Goal: Task Accomplishment & Management: Manage account settings

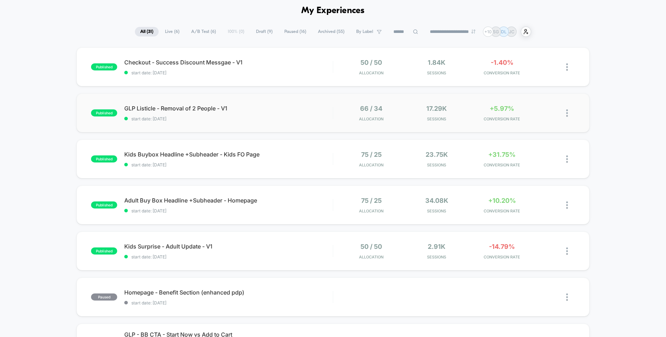
scroll to position [44, 0]
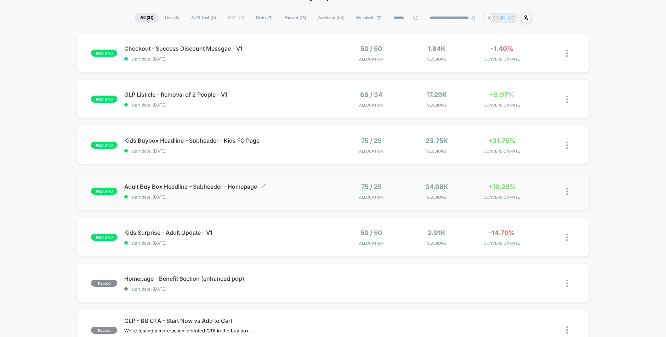
click at [319, 194] on div "Adult Buy Box Headline +Subheader - Homepage Click to edit experience details C…" at bounding box center [228, 191] width 208 height 17
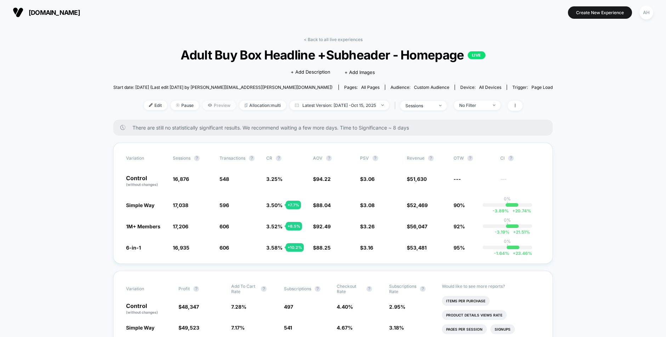
click at [216, 107] on span "Preview" at bounding box center [218, 105] width 33 height 10
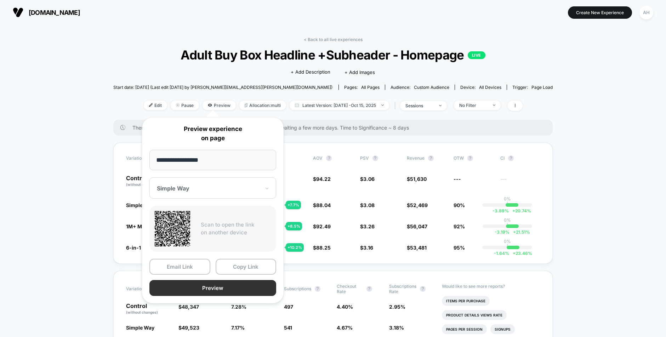
click at [202, 291] on button "Preview" at bounding box center [212, 288] width 127 height 16
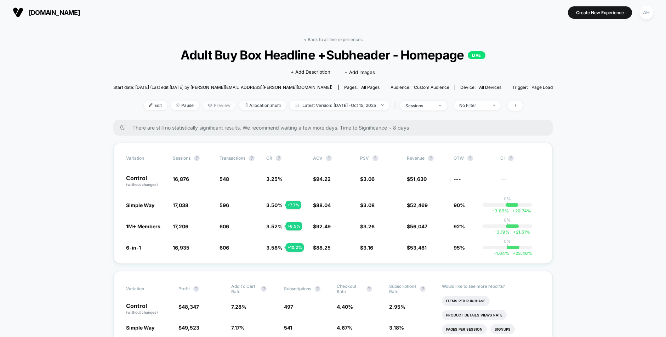
click at [202, 105] on span "Preview" at bounding box center [218, 105] width 33 height 10
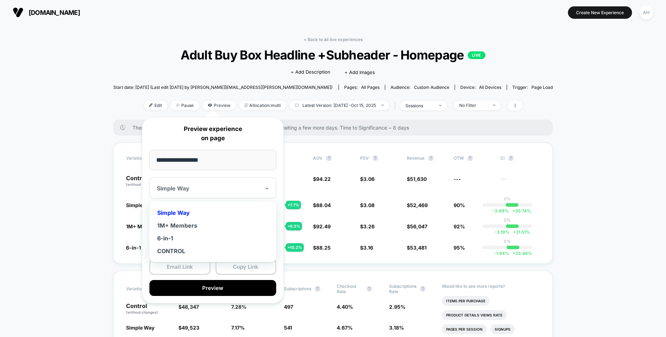
click at [220, 180] on div "Simple Way" at bounding box center [212, 187] width 127 height 21
click at [187, 226] on div "1M+ Members" at bounding box center [213, 225] width 120 height 13
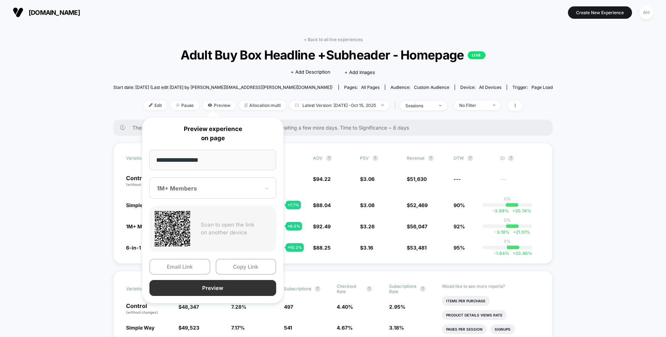
click at [207, 282] on button "Preview" at bounding box center [212, 288] width 127 height 16
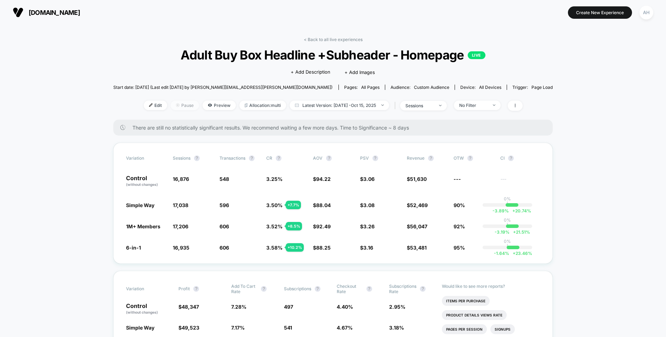
click at [179, 104] on span "Pause" at bounding box center [185, 105] width 28 height 10
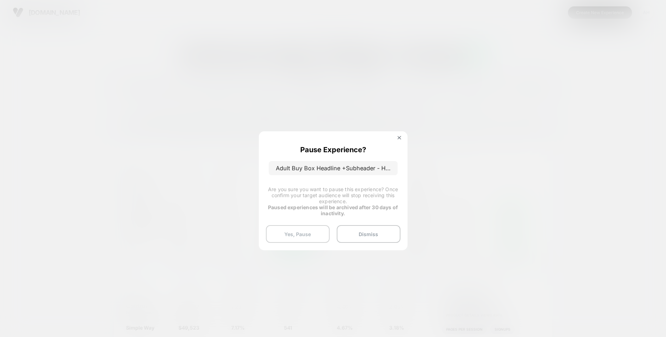
click at [300, 230] on button "Yes, Pause" at bounding box center [298, 234] width 64 height 18
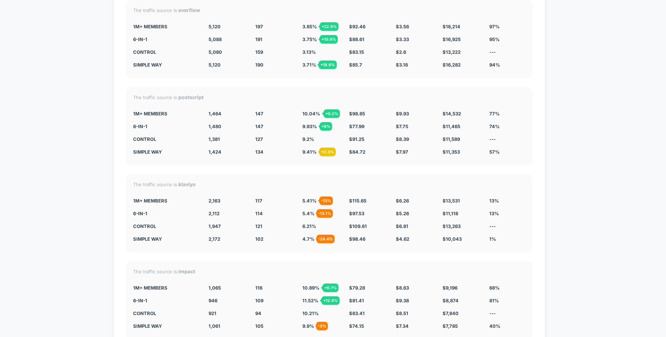
scroll to position [2564, 0]
